Goal: Navigation & Orientation: Find specific page/section

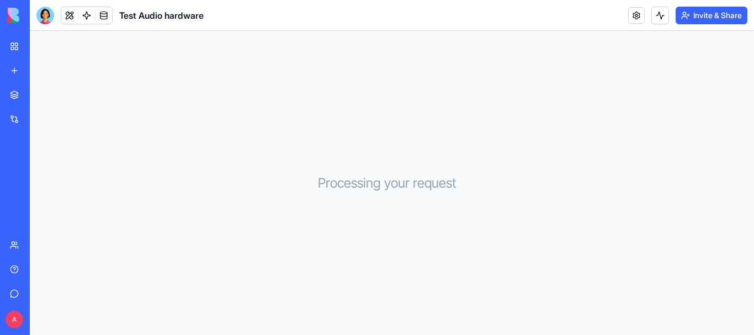
click at [41, 48] on div "My Workspace" at bounding box center [33, 46] width 14 height 11
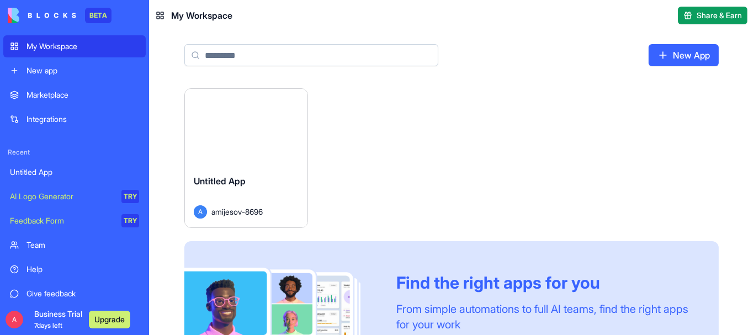
click at [386, 151] on div "Launch Untitled App A amijesov-8696 Find the right apps for you From simple aut…" at bounding box center [451, 245] width 534 height 315
click at [241, 180] on span "Untitled App" at bounding box center [220, 181] width 52 height 11
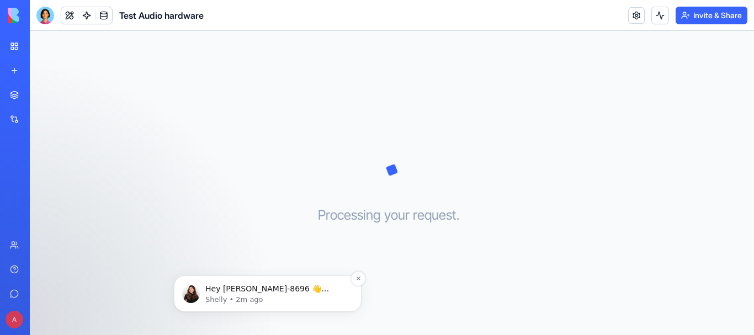
click at [244, 297] on p "Shelly • 2m ago" at bounding box center [276, 300] width 142 height 10
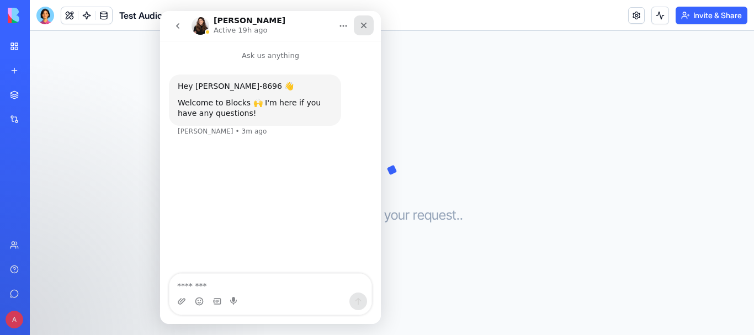
click at [369, 24] on div "Close" at bounding box center [364, 25] width 20 height 20
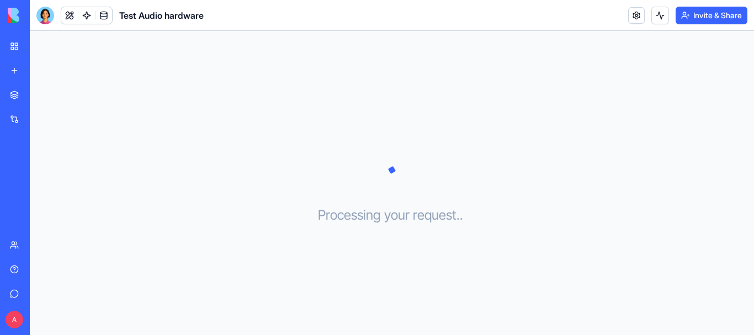
click at [337, 179] on div "Processing your request . . ." at bounding box center [392, 183] width 724 height 304
